Goal: Task Accomplishment & Management: Use online tool/utility

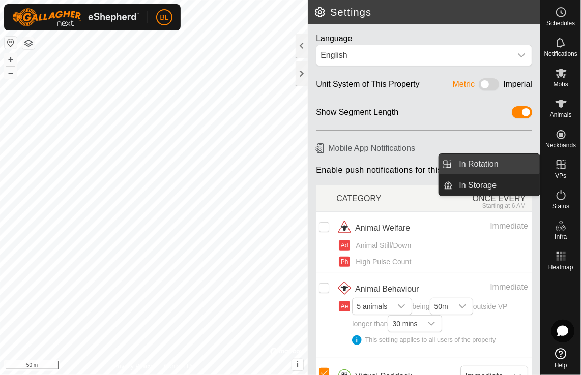
click at [483, 162] on link "In Rotation" at bounding box center [496, 164] width 87 height 20
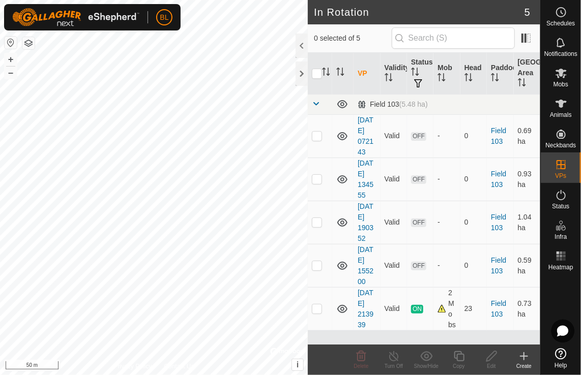
click at [524, 358] on icon at bounding box center [524, 356] width 0 height 7
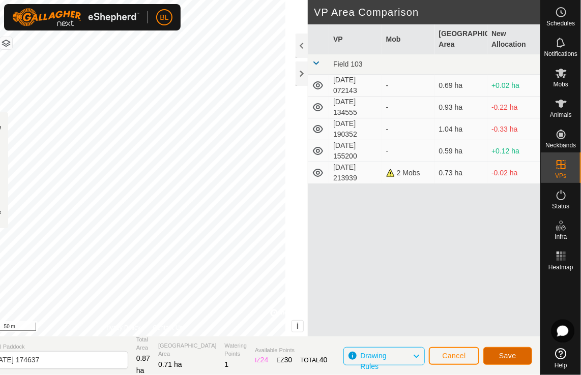
click at [502, 357] on span "Save" at bounding box center [507, 356] width 17 height 8
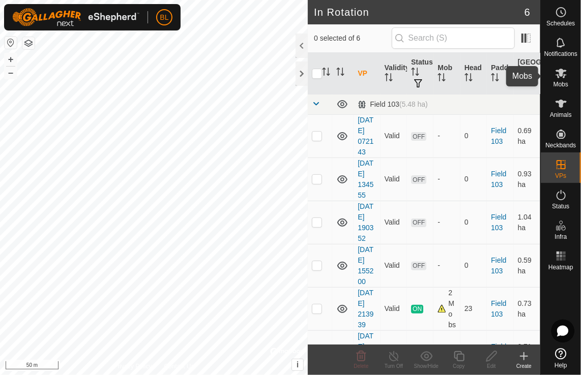
click at [563, 71] on icon at bounding box center [560, 74] width 11 height 10
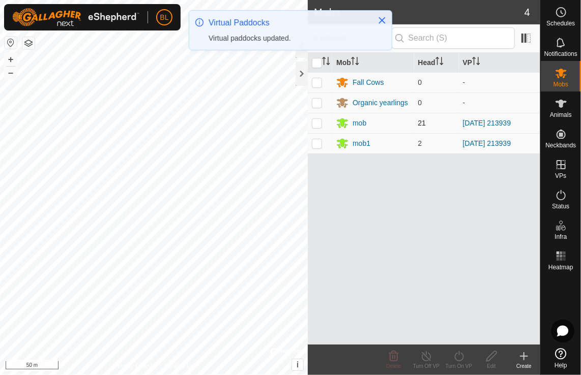
click at [318, 122] on p-checkbox at bounding box center [317, 123] width 10 height 8
checkbox input "true"
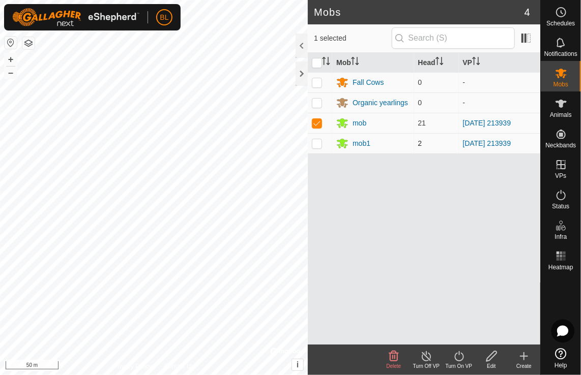
click at [315, 142] on p-checkbox at bounding box center [317, 143] width 10 height 8
checkbox input "true"
click at [458, 359] on icon at bounding box center [459, 356] width 13 height 12
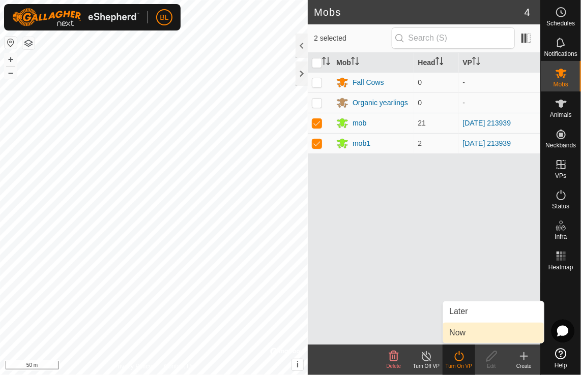
click at [459, 335] on link "Now" at bounding box center [493, 333] width 101 height 20
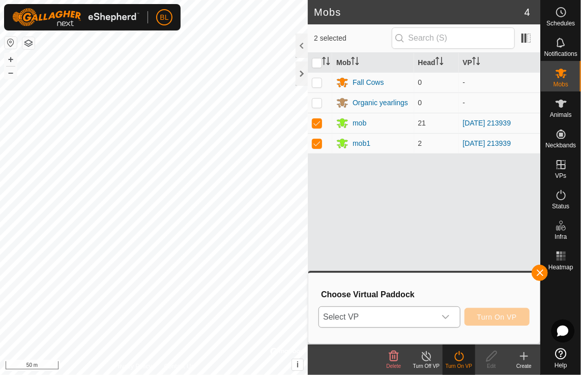
click at [446, 316] on icon "dropdown trigger" at bounding box center [445, 317] width 8 height 8
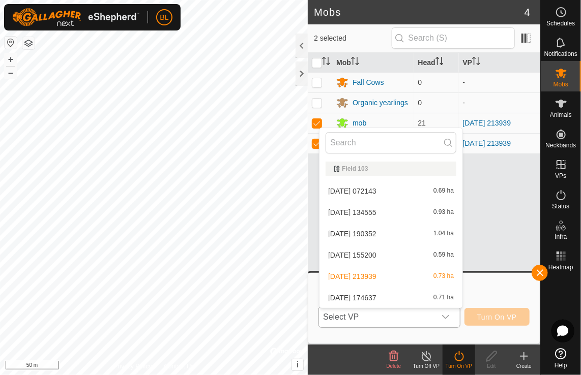
click at [443, 300] on li "[DATE] 174637 0.71 ha" at bounding box center [390, 298] width 143 height 20
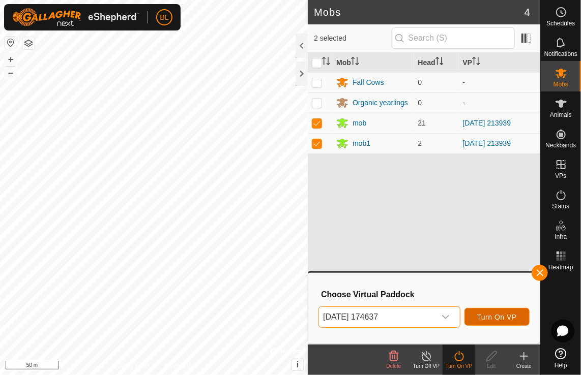
click at [500, 314] on span "Turn On VP" at bounding box center [497, 317] width 40 height 8
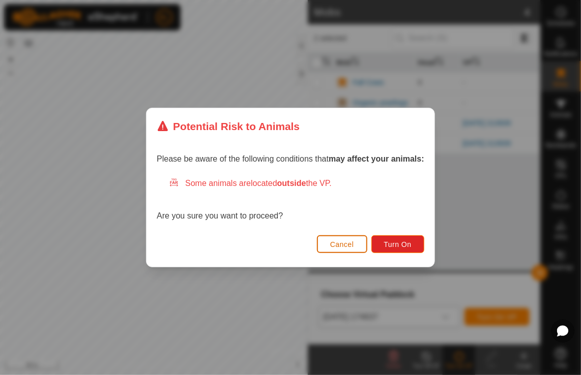
click at [349, 248] on span "Cancel" at bounding box center [342, 245] width 24 height 8
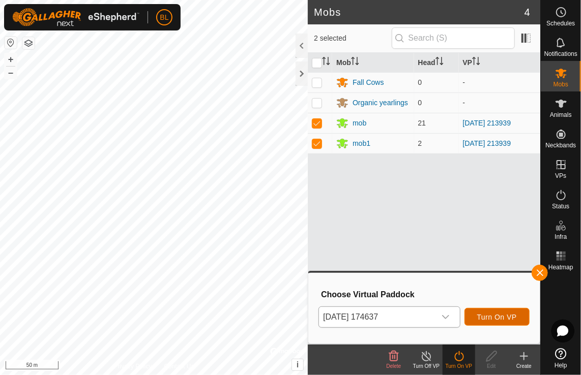
click at [501, 318] on span "Turn On VP" at bounding box center [497, 317] width 40 height 8
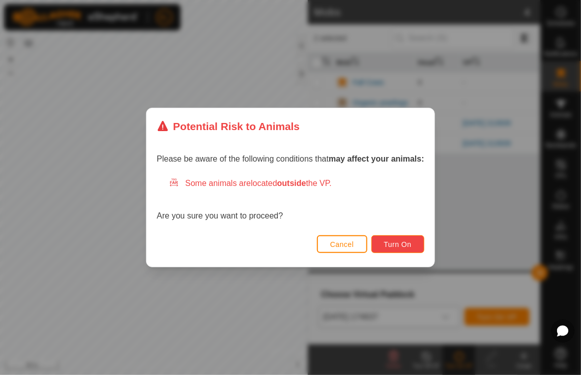
click at [397, 247] on span "Turn On" at bounding box center [397, 245] width 27 height 8
